Goal: Information Seeking & Learning: Learn about a topic

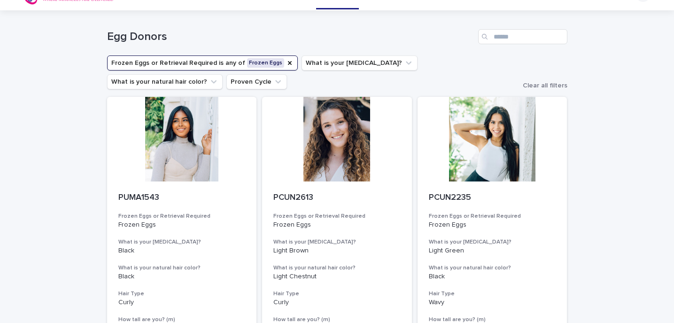
scroll to position [18, 0]
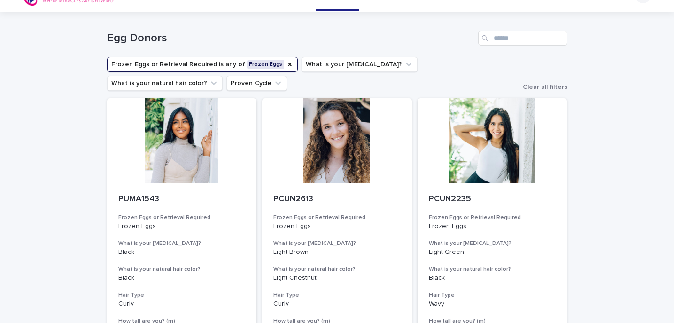
click at [266, 69] on button "Frozen Eggs or Retrieval Required is any of Frozen Eggs" at bounding box center [202, 64] width 191 height 15
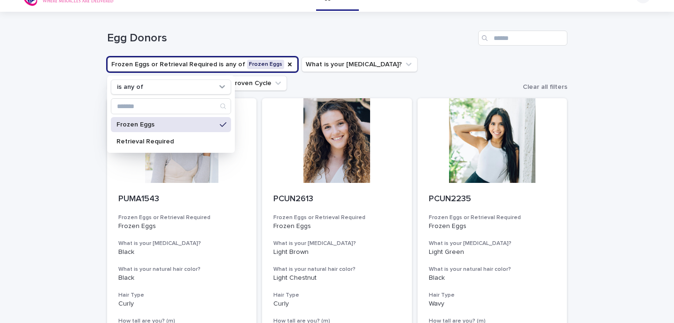
click at [201, 124] on p "Frozen Eggs" at bounding box center [166, 124] width 100 height 7
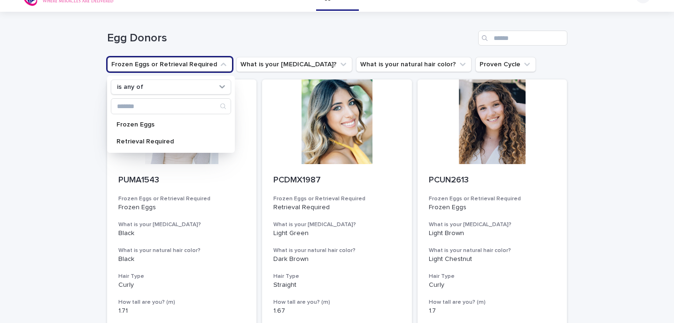
click at [297, 38] on h1 "Egg Donors" at bounding box center [290, 38] width 367 height 14
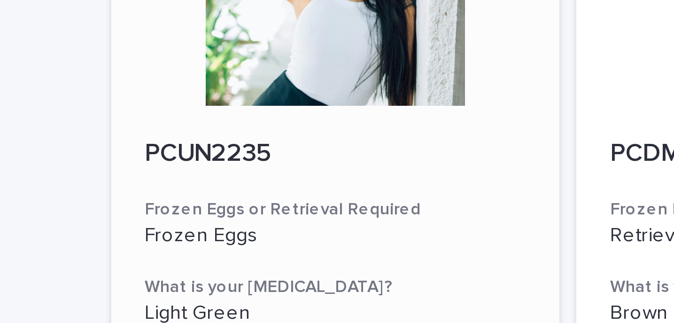
scroll to position [717, 0]
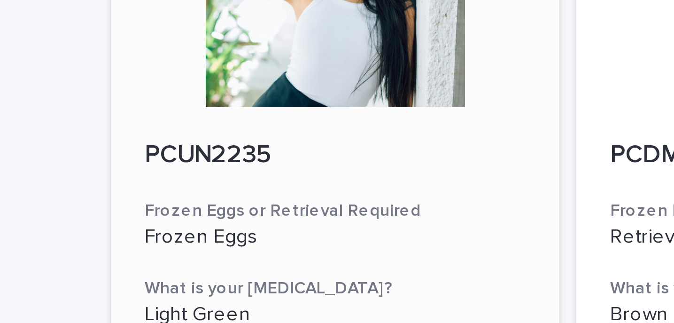
click at [170, 119] on div at bounding box center [182, 82] width 150 height 85
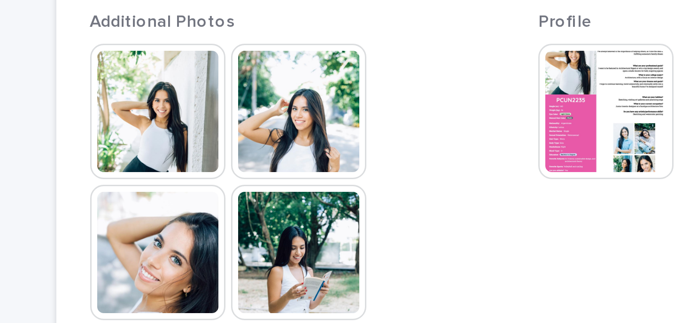
scroll to position [184, 0]
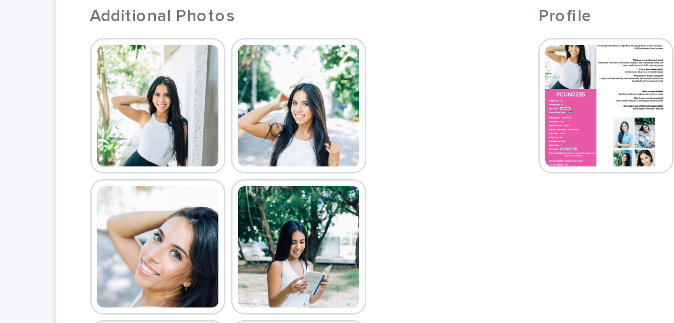
click at [175, 154] on img at bounding box center [187, 145] width 45 height 45
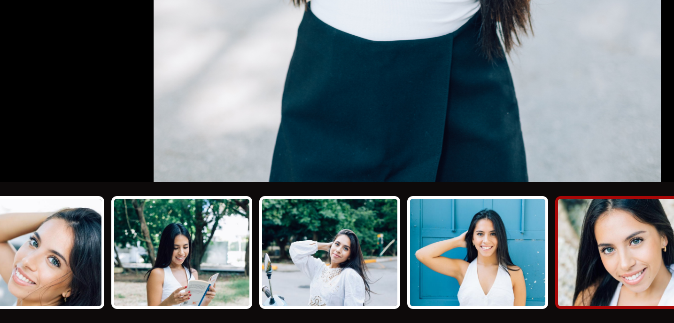
click at [405, 294] on img at bounding box center [409, 299] width 45 height 36
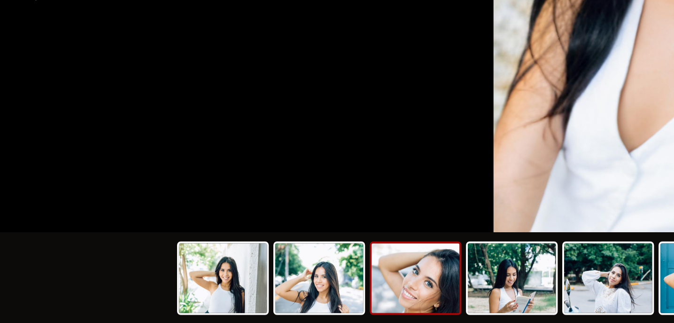
click at [207, 308] on img at bounding box center [212, 299] width 45 height 36
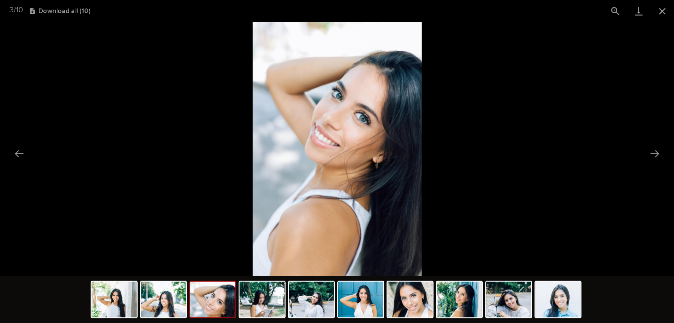
click at [288, 141] on img at bounding box center [337, 149] width 169 height 254
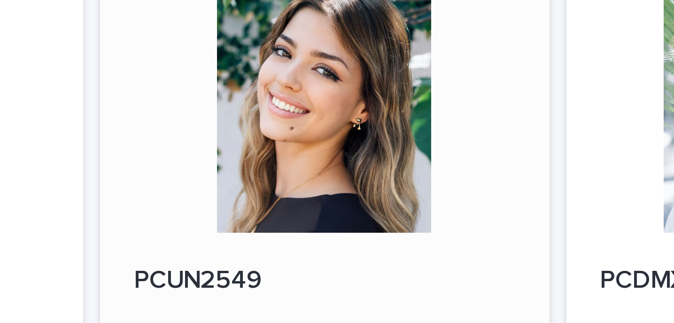
scroll to position [952, 0]
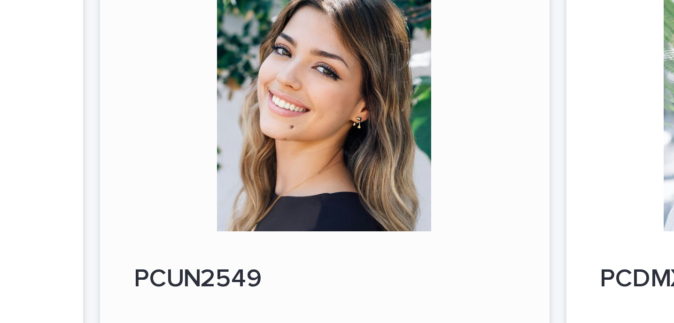
click at [339, 172] on div at bounding box center [337, 176] width 150 height 85
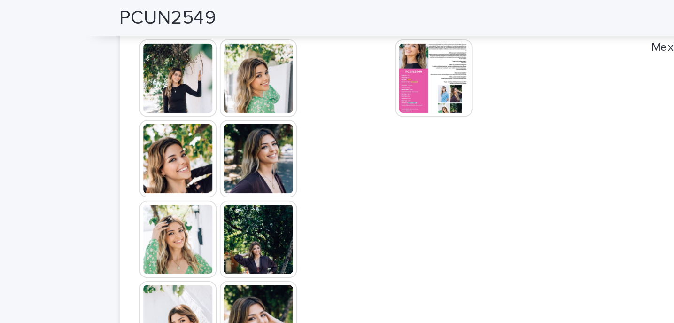
scroll to position [280, 0]
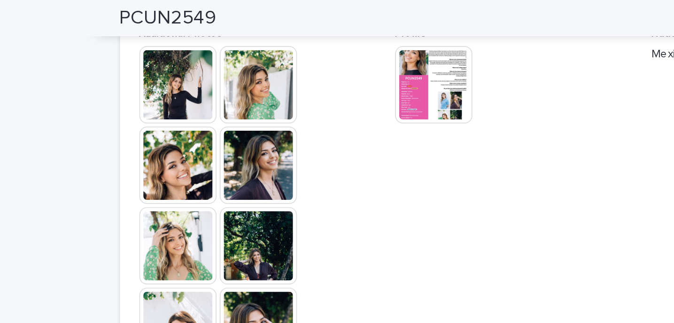
click at [151, 52] on img at bounding box center [140, 49] width 45 height 45
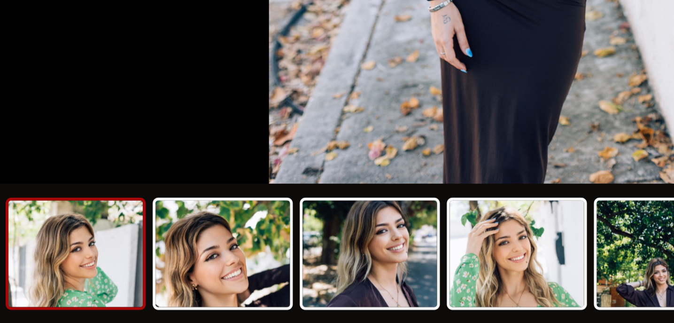
click at [193, 297] on img at bounding box center [187, 299] width 45 height 36
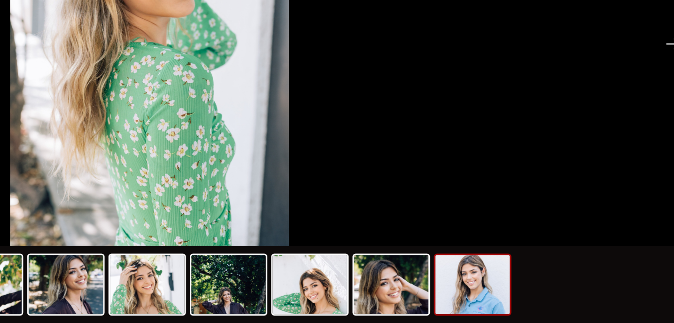
click at [526, 297] on img at bounding box center [533, 299] width 45 height 36
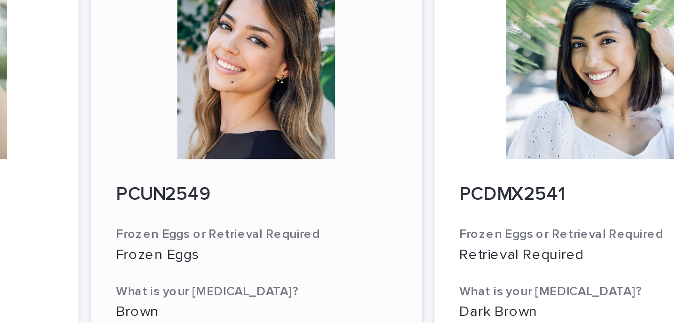
scroll to position [971, 0]
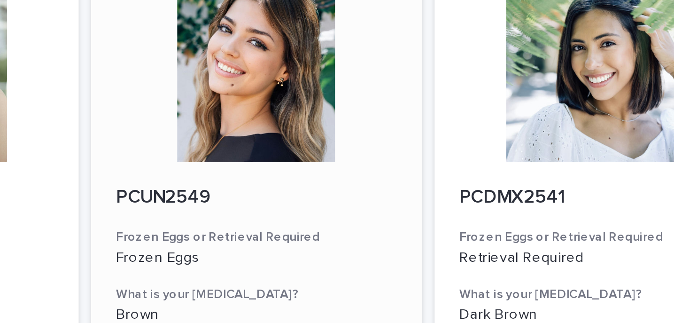
click at [334, 184] on div at bounding box center [337, 157] width 150 height 85
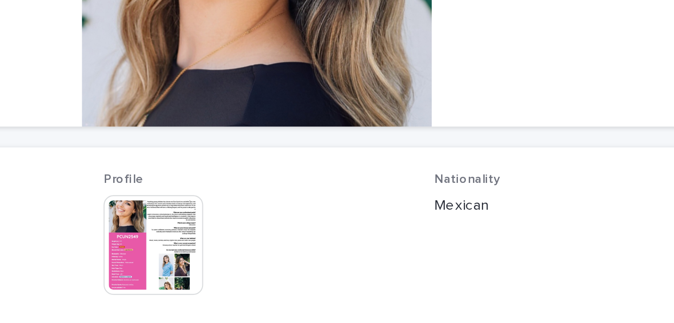
scroll to position [92, 0]
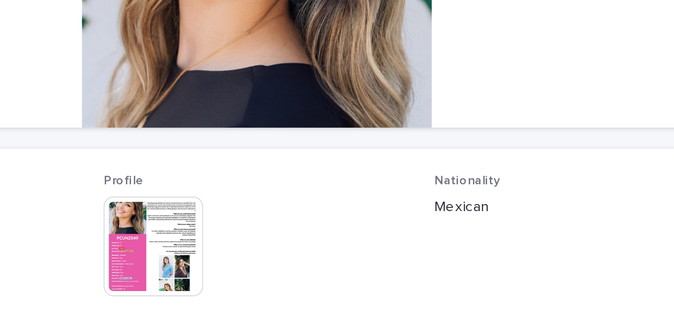
click at [291, 231] on img at bounding box center [290, 237] width 45 height 45
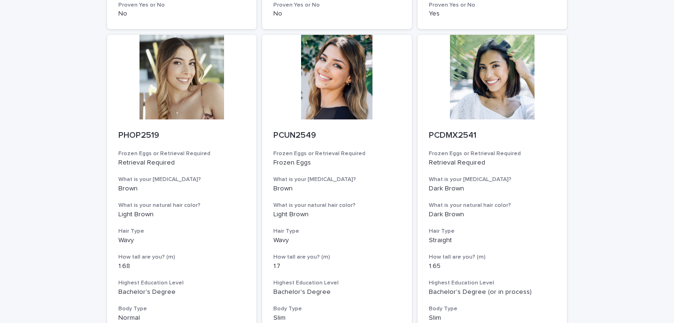
scroll to position [1185, 0]
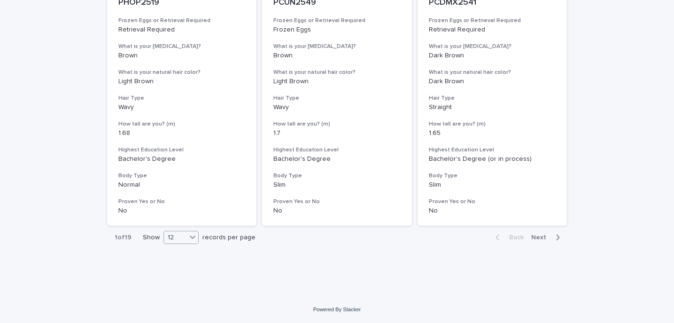
click at [187, 239] on div at bounding box center [192, 236] width 11 height 11
click at [173, 272] on div "36" at bounding box center [181, 272] width 34 height 11
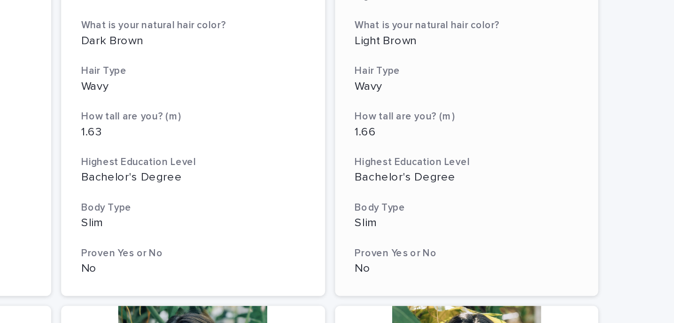
scroll to position [2940, 0]
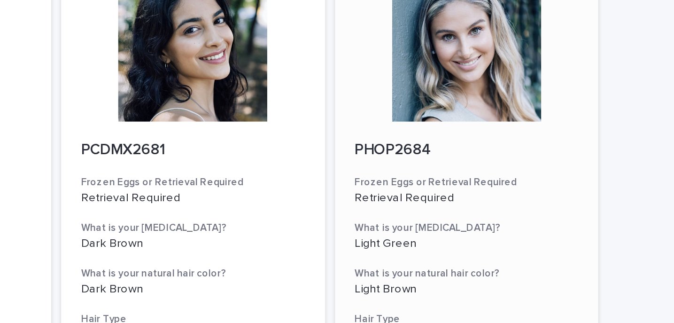
click at [499, 194] on div at bounding box center [493, 166] width 150 height 85
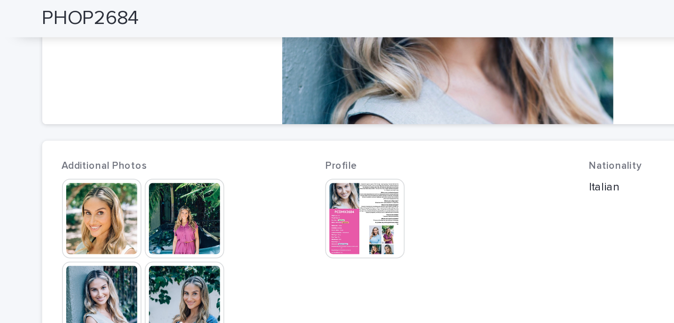
scroll to position [228, 0]
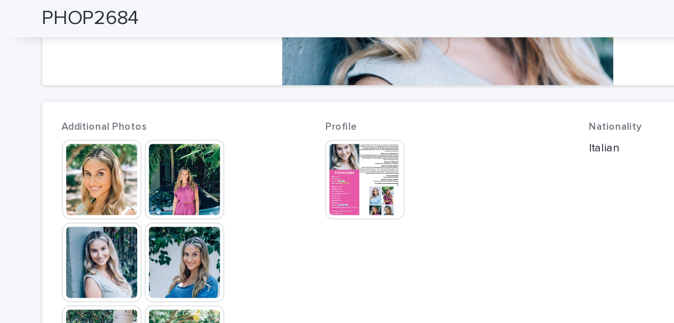
click at [151, 101] on img at bounding box center [140, 101] width 45 height 45
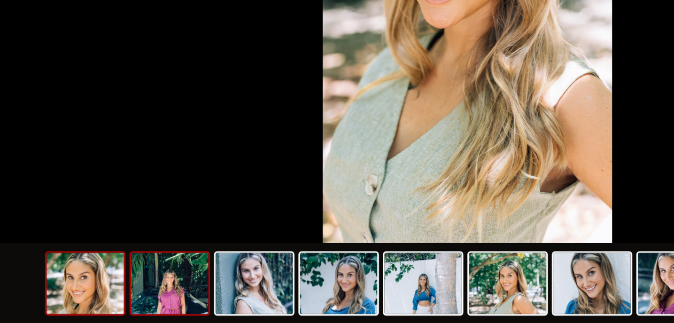
click at [171, 289] on img at bounding box center [163, 299] width 45 height 36
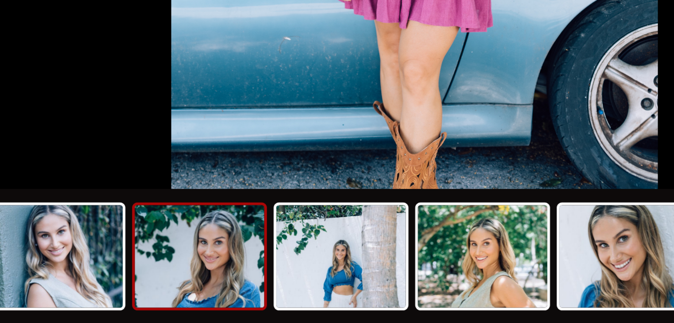
click at [263, 302] on img at bounding box center [262, 299] width 45 height 36
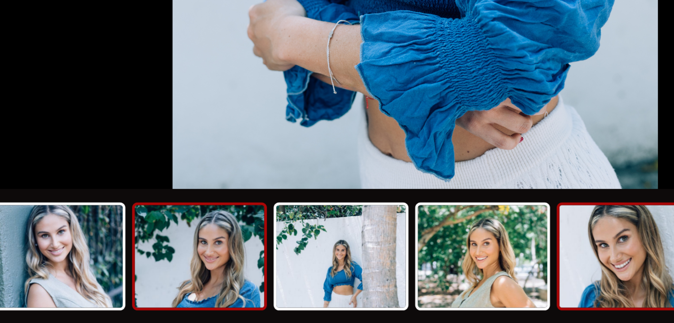
click at [400, 294] on img at bounding box center [409, 299] width 45 height 36
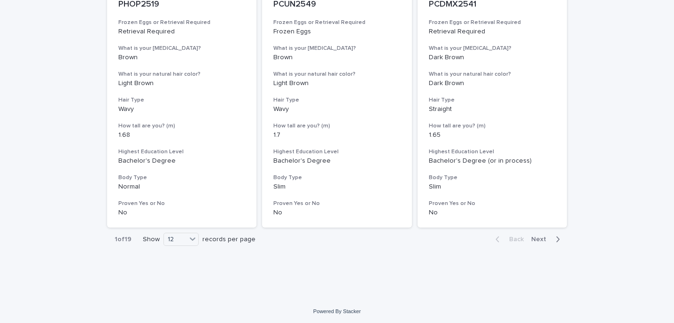
scroll to position [1185, 0]
click at [194, 239] on icon at bounding box center [192, 236] width 9 height 9
click at [180, 272] on div "36" at bounding box center [181, 272] width 34 height 11
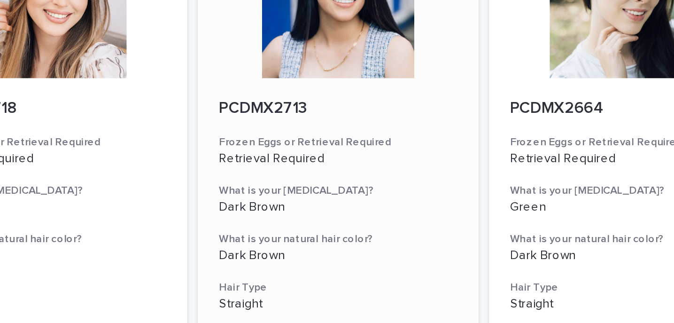
scroll to position [3766, 0]
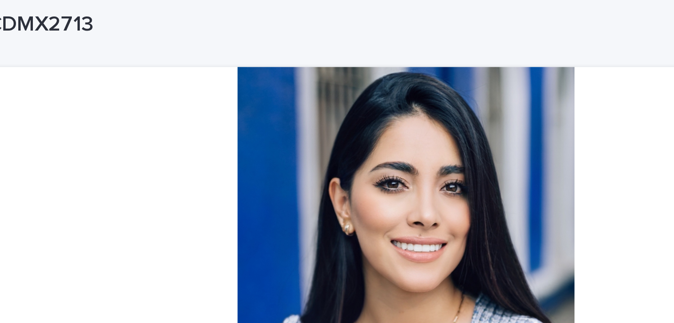
scroll to position [51, 0]
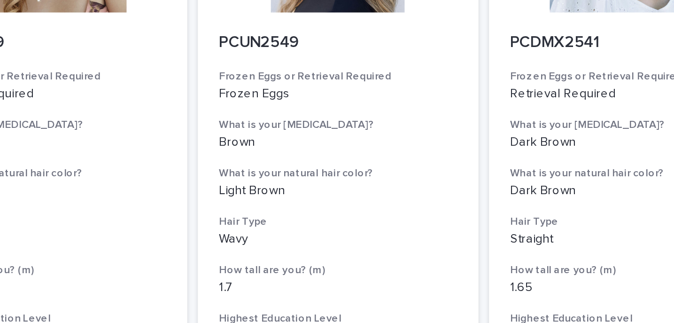
scroll to position [1185, 0]
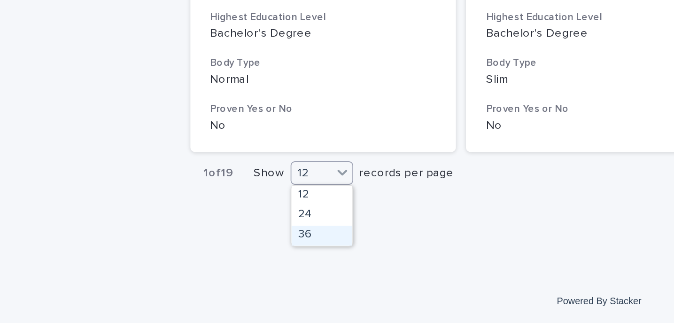
click at [176, 275] on div "36" at bounding box center [181, 272] width 34 height 11
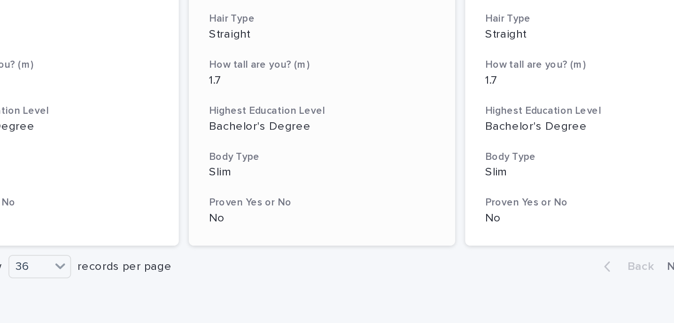
scroll to position [3820, 0]
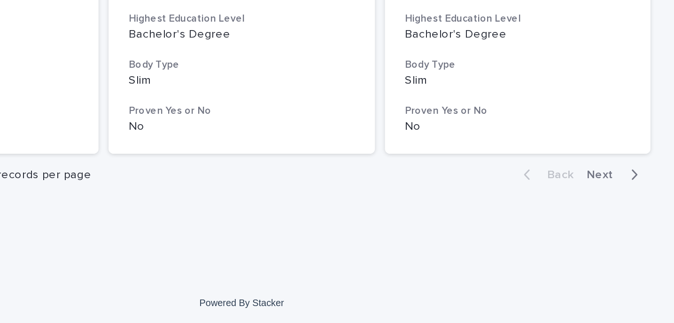
click at [542, 239] on span "Next" at bounding box center [541, 238] width 21 height 7
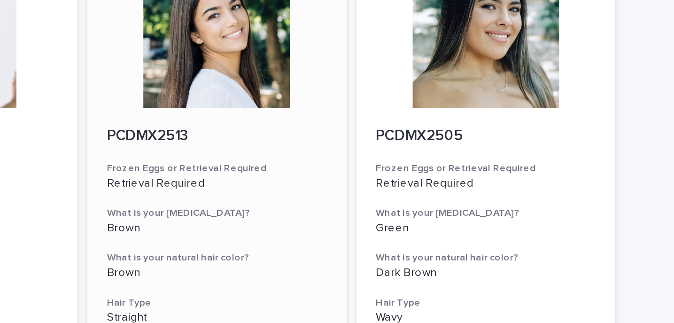
scroll to position [3063, 0]
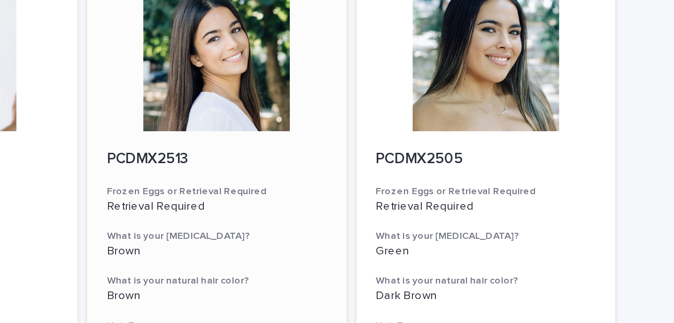
click at [341, 77] on div at bounding box center [337, 42] width 150 height 85
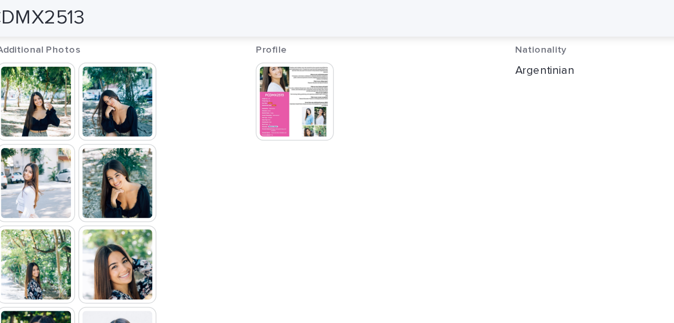
scroll to position [283, 0]
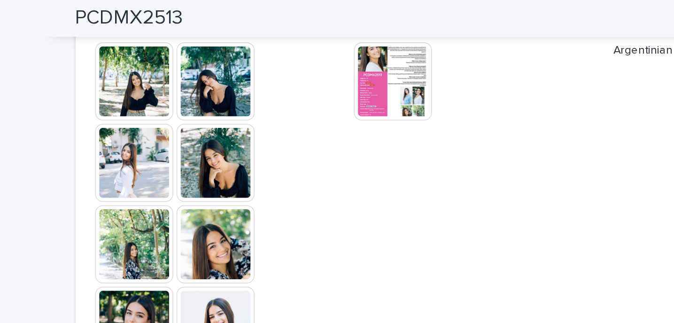
click at [288, 51] on img at bounding box center [290, 46] width 45 height 45
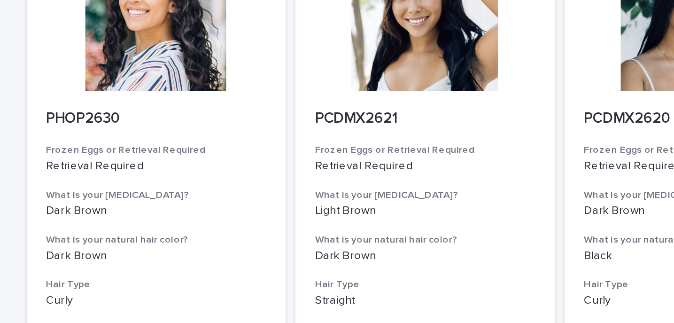
scroll to position [1185, 0]
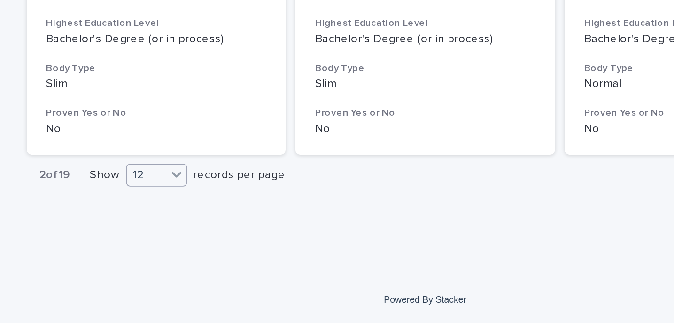
click at [196, 237] on icon at bounding box center [193, 236] width 9 height 9
click at [178, 271] on div "36" at bounding box center [182, 272] width 34 height 11
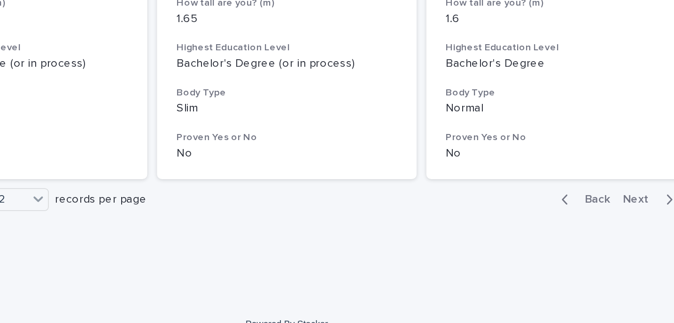
scroll to position [1185, 0]
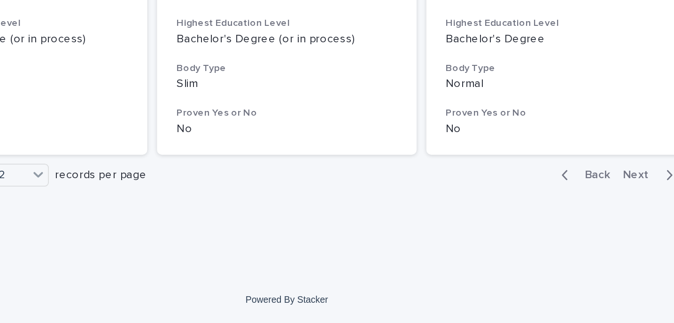
click at [542, 240] on span "Next" at bounding box center [541, 237] width 21 height 7
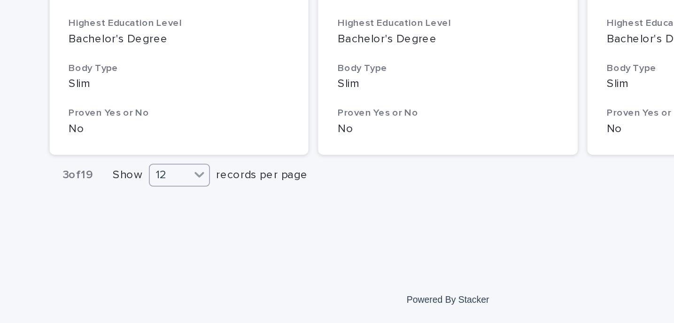
click at [196, 239] on icon at bounding box center [193, 236] width 9 height 9
click at [179, 268] on div "36" at bounding box center [182, 272] width 34 height 11
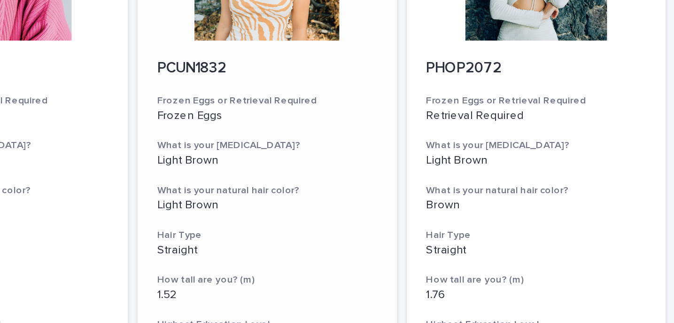
scroll to position [1320, 0]
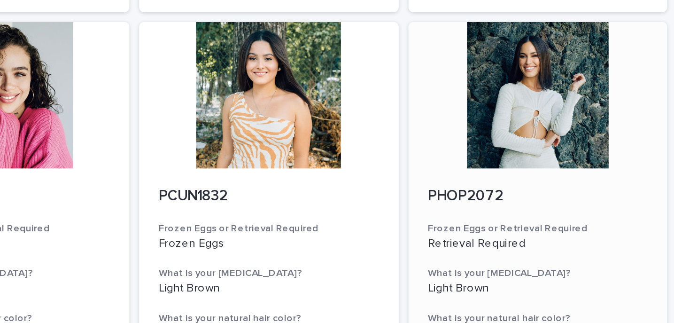
click at [462, 142] on div at bounding box center [493, 138] width 150 height 85
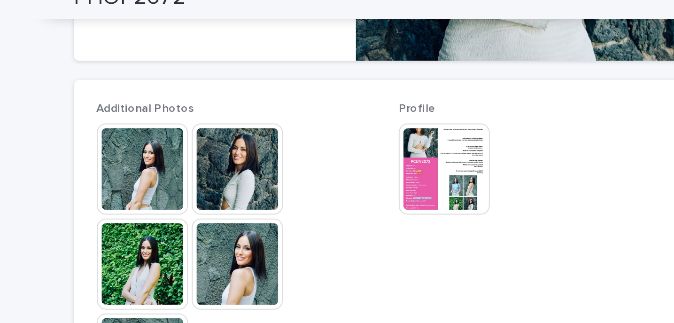
scroll to position [311, 0]
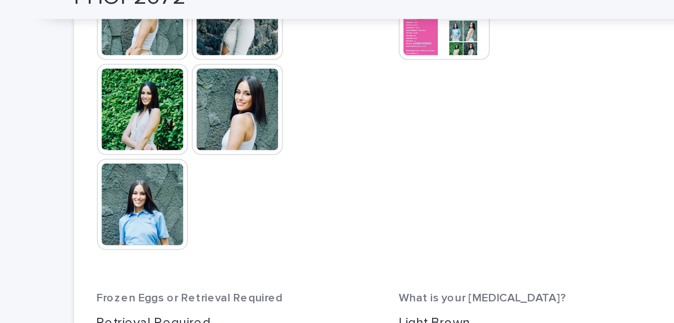
click at [143, 111] on img at bounding box center [140, 112] width 45 height 45
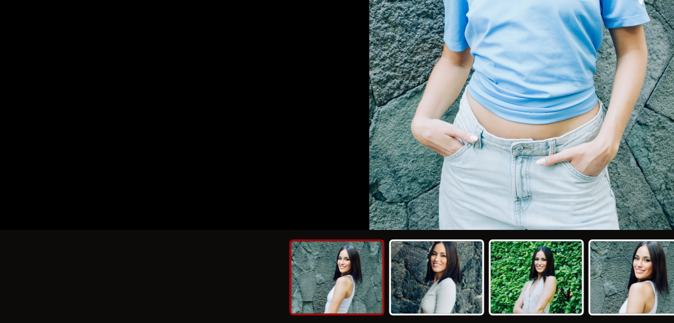
click at [243, 303] on img at bounding box center [237, 299] width 45 height 36
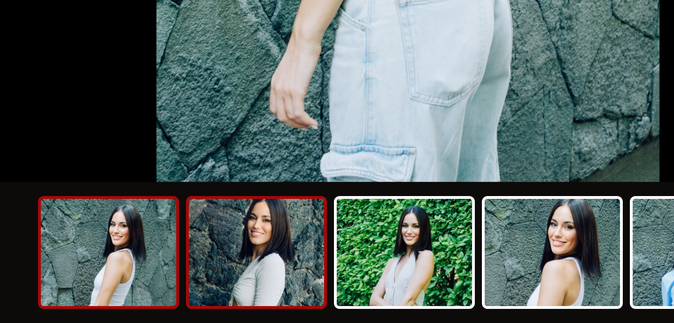
click at [285, 297] on img at bounding box center [286, 299] width 45 height 36
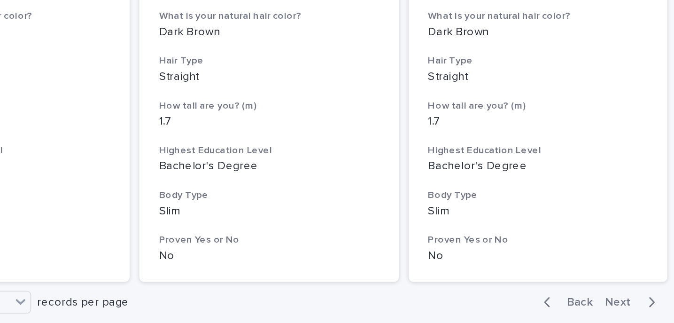
scroll to position [1185, 0]
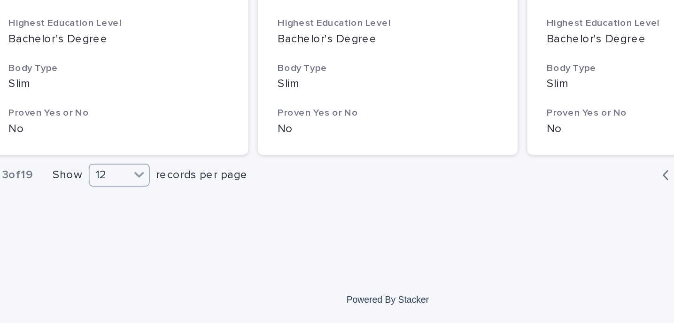
click at [195, 238] on icon at bounding box center [193, 236] width 9 height 9
click at [180, 270] on div "36" at bounding box center [182, 272] width 34 height 11
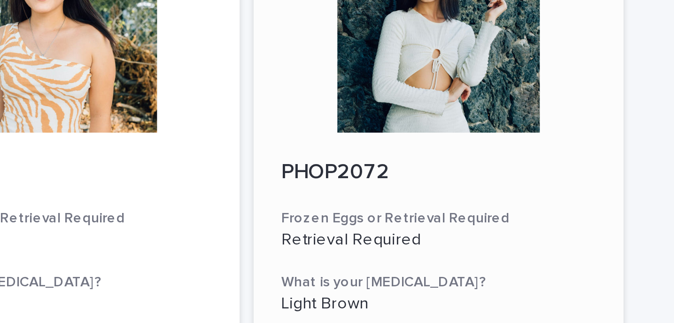
scroll to position [1261, 0]
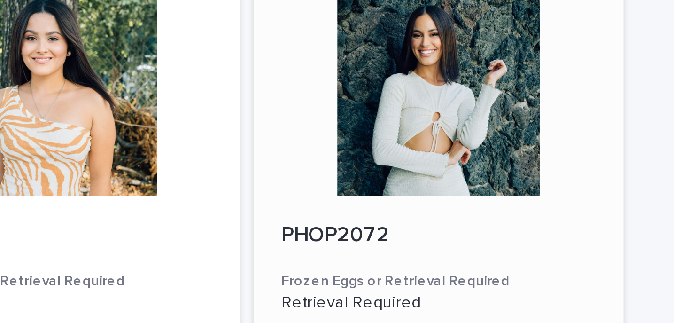
click at [521, 226] on div at bounding box center [493, 197] width 150 height 85
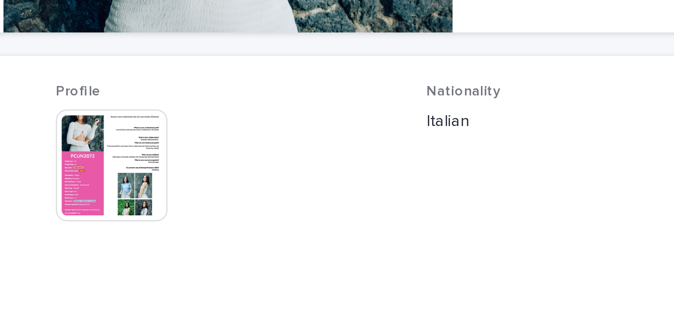
scroll to position [99, 0]
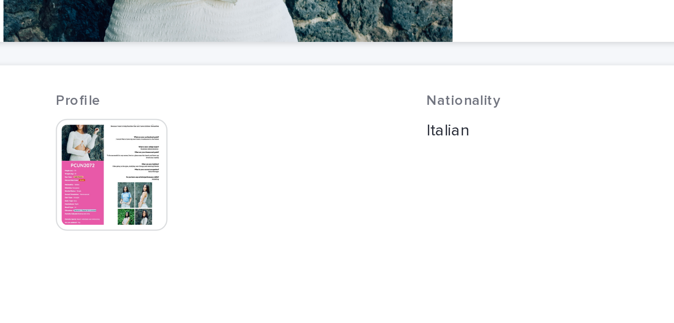
click at [302, 227] on img at bounding box center [290, 231] width 45 height 45
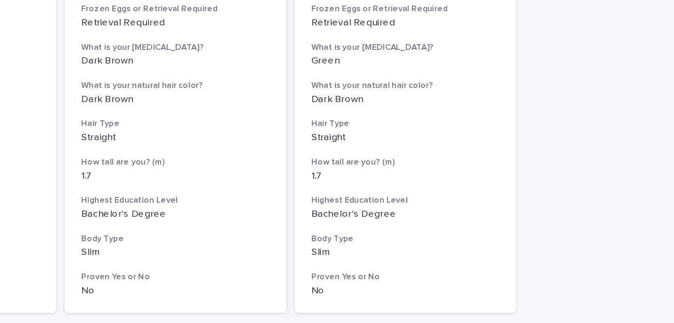
scroll to position [1185, 0]
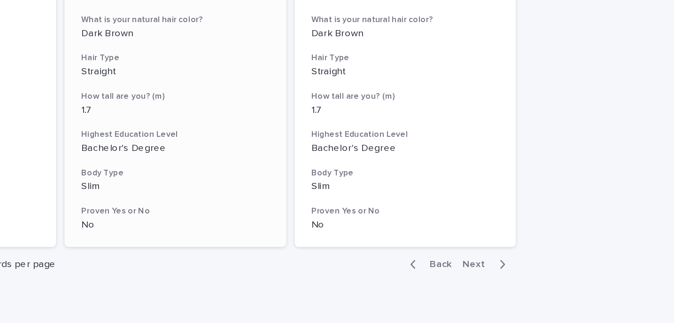
drag, startPoint x: 297, startPoint y: 163, endPoint x: 289, endPoint y: 141, distance: 23.0
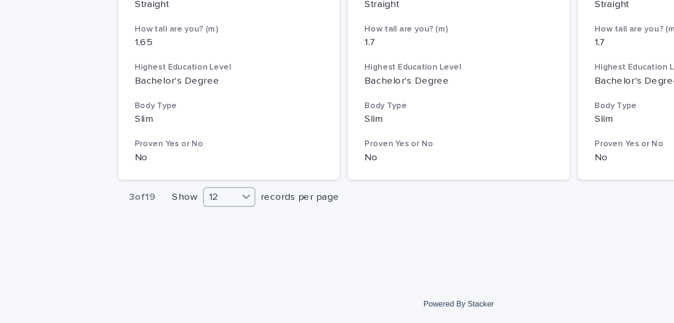
click at [195, 239] on icon at bounding box center [193, 236] width 9 height 9
click at [179, 269] on div "36" at bounding box center [182, 272] width 34 height 11
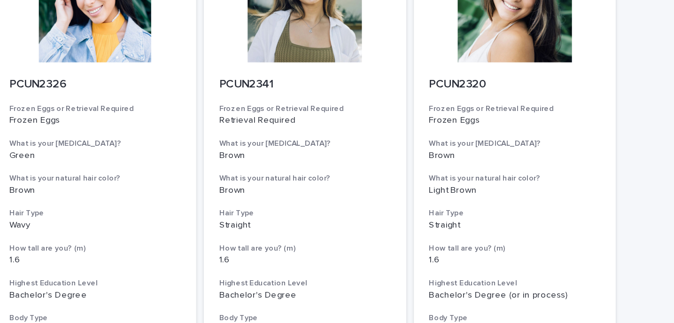
scroll to position [3820, 0]
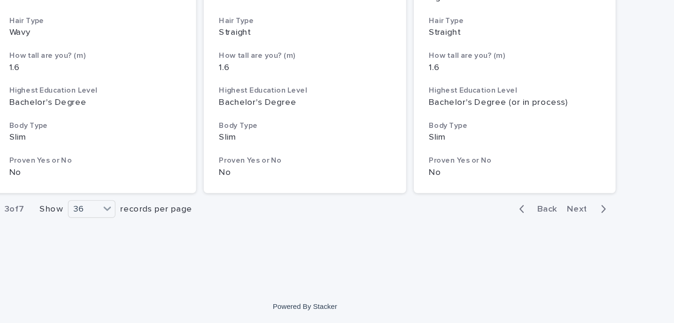
click at [541, 237] on span "Next" at bounding box center [541, 238] width 21 height 7
